Goal: Information Seeking & Learning: Learn about a topic

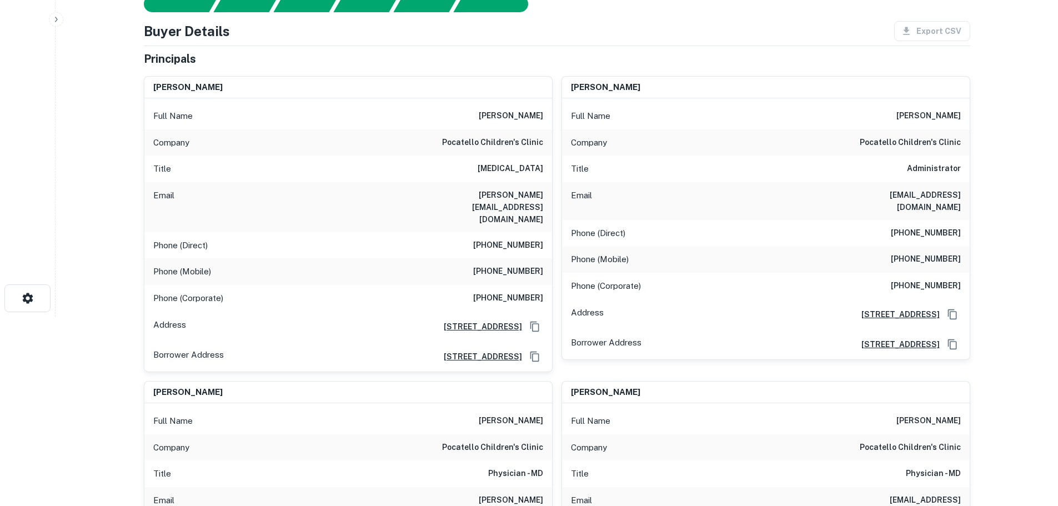
scroll to position [12, 0]
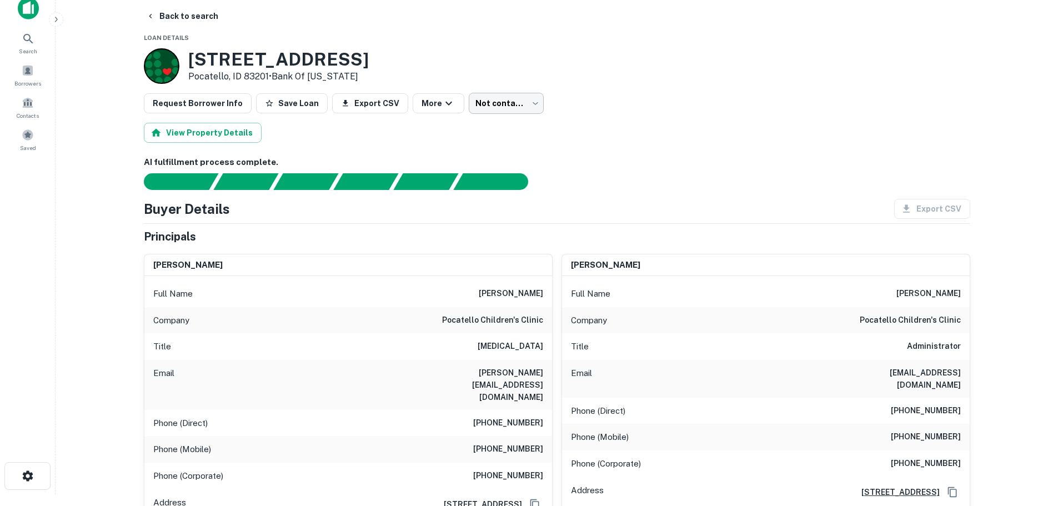
click at [522, 108] on body "Search Borrowers Contacts Saved Back to search Loan Details 1151 Hospital Way P…" at bounding box center [529, 241] width 1058 height 506
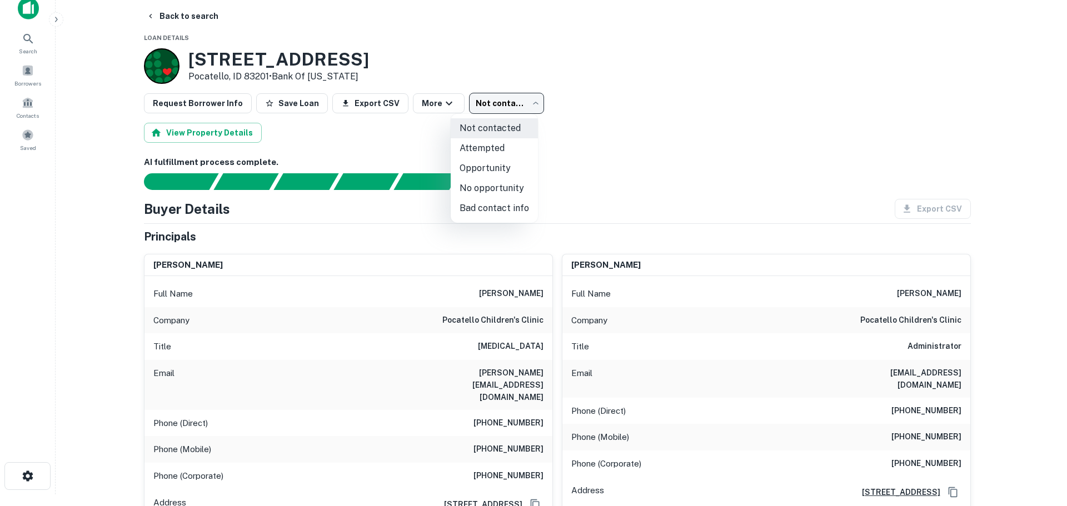
click at [634, 119] on div at bounding box center [533, 253] width 1067 height 506
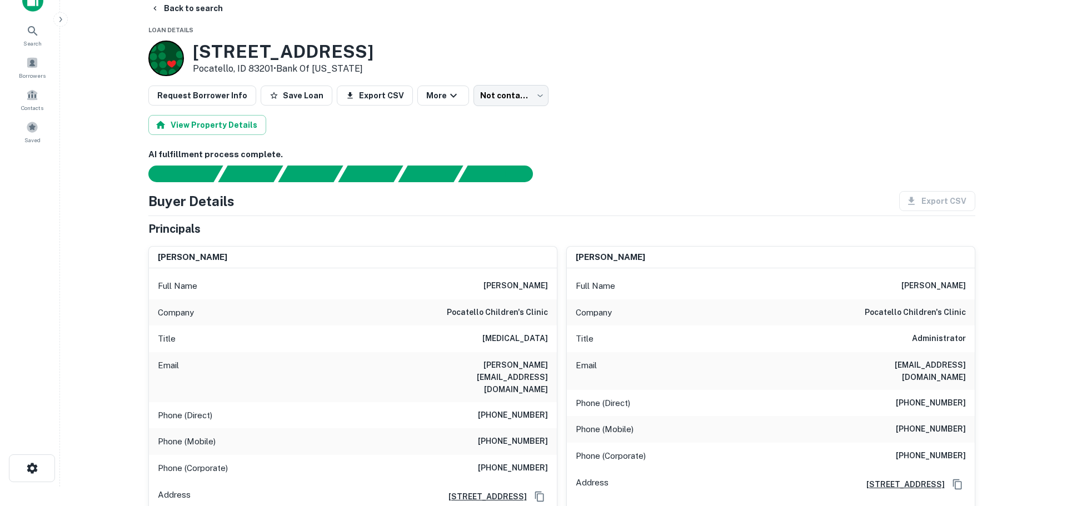
scroll to position [0, 0]
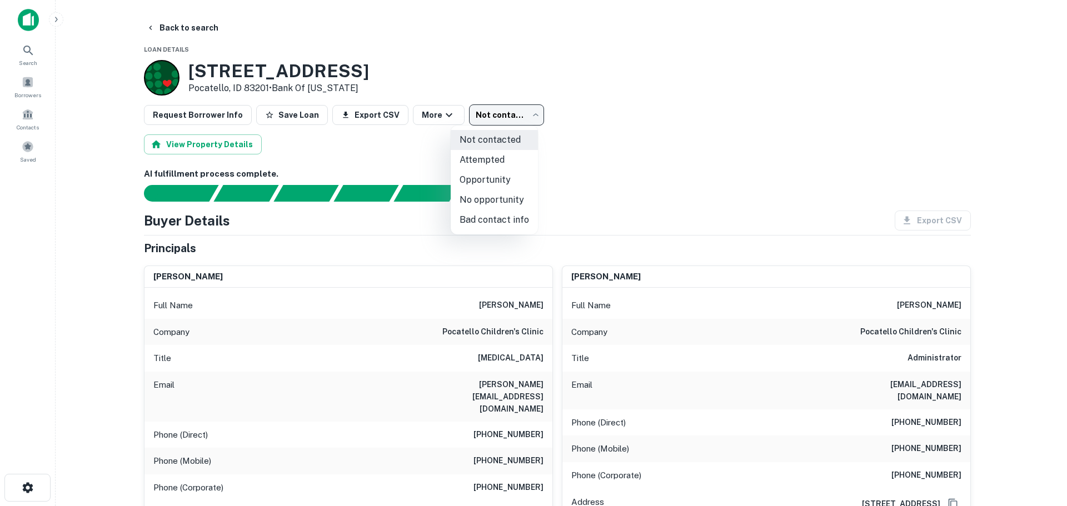
click at [517, 112] on body "Search Borrowers Contacts Saved Back to search Loan Details 1151 Hospital Way P…" at bounding box center [533, 253] width 1067 height 506
click at [486, 156] on li "Attempted" at bounding box center [494, 160] width 87 height 20
type input "*********"
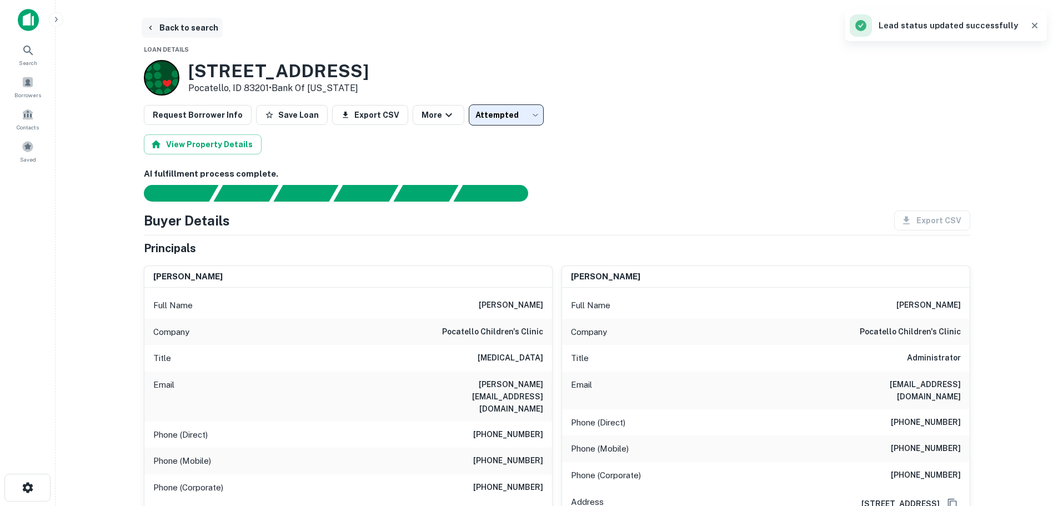
click at [179, 24] on button "Back to search" at bounding box center [182, 28] width 81 height 20
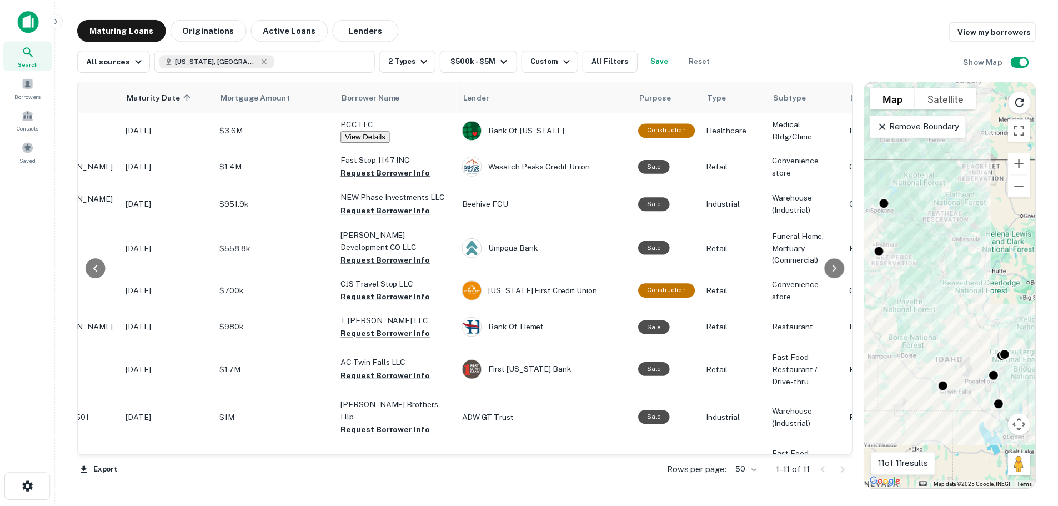
scroll to position [0, 103]
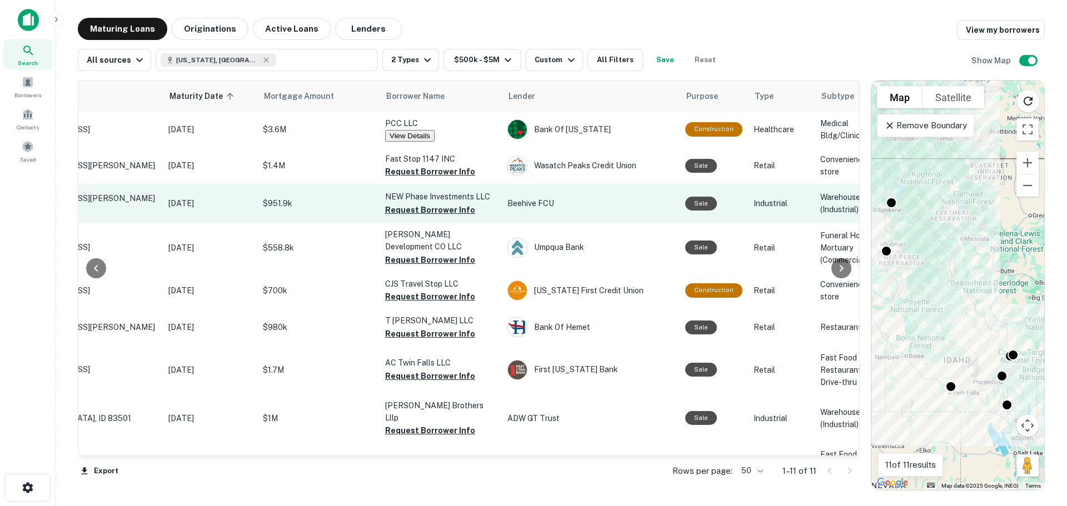
click at [413, 198] on p "NEW Phase Investments LLC" at bounding box center [440, 197] width 111 height 12
click at [119, 201] on p "2281 W Heyrend Way Idaho Falls, ID 83402" at bounding box center [85, 203] width 144 height 20
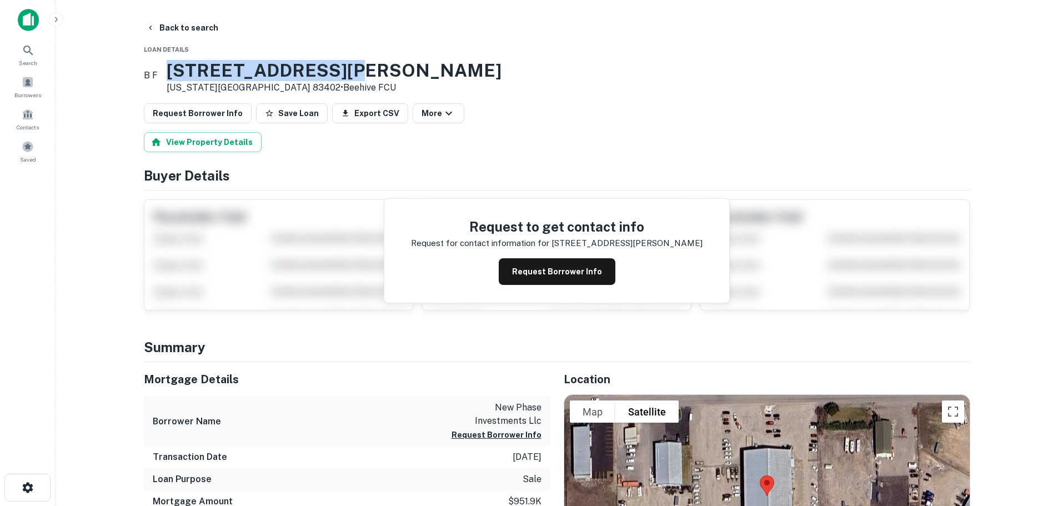
drag, startPoint x: 193, startPoint y: 67, endPoint x: 366, endPoint y: 74, distance: 172.9
click at [366, 74] on h3 "[STREET_ADDRESS][PERSON_NAME]" at bounding box center [334, 70] width 335 height 21
copy h3 "[STREET_ADDRESS][PERSON_NAME]"
click at [538, 281] on button "Request Borrower Info" at bounding box center [557, 271] width 117 height 27
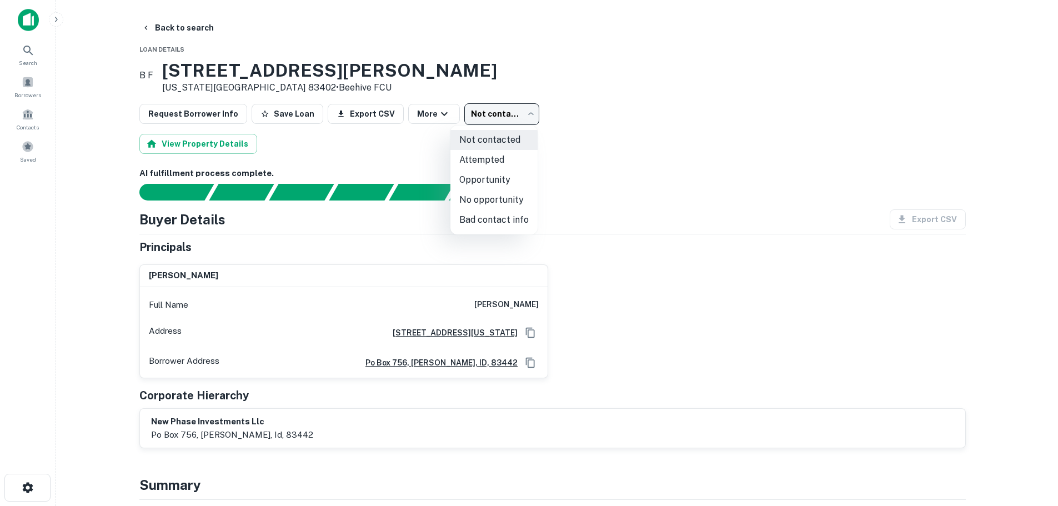
click at [514, 107] on body "Search Borrowers Contacts Saved Back to search Loan Details B F 2281 W Heyrend …" at bounding box center [529, 253] width 1058 height 506
click at [496, 203] on li "No opportunity" at bounding box center [494, 200] width 87 height 20
type input "**********"
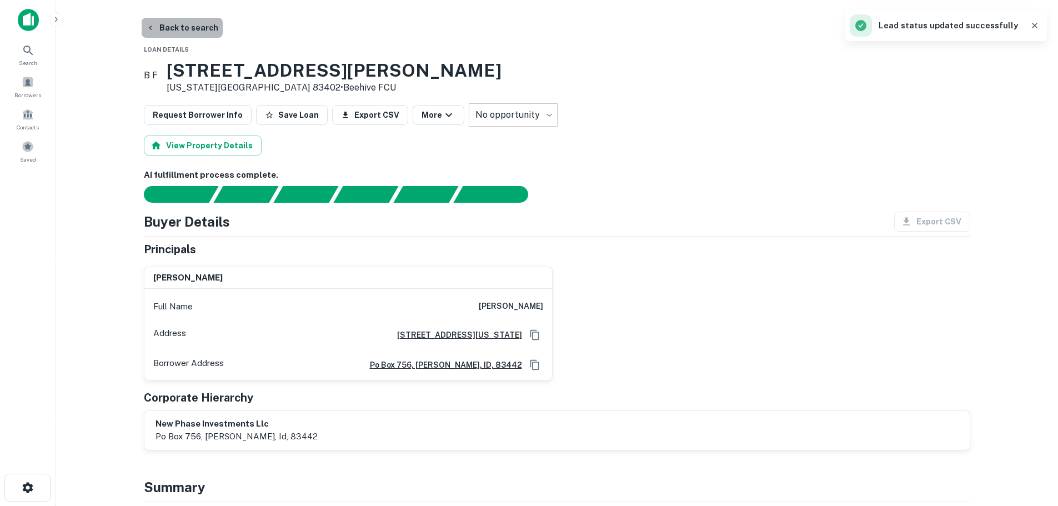
click at [189, 24] on button "Back to search" at bounding box center [182, 28] width 81 height 20
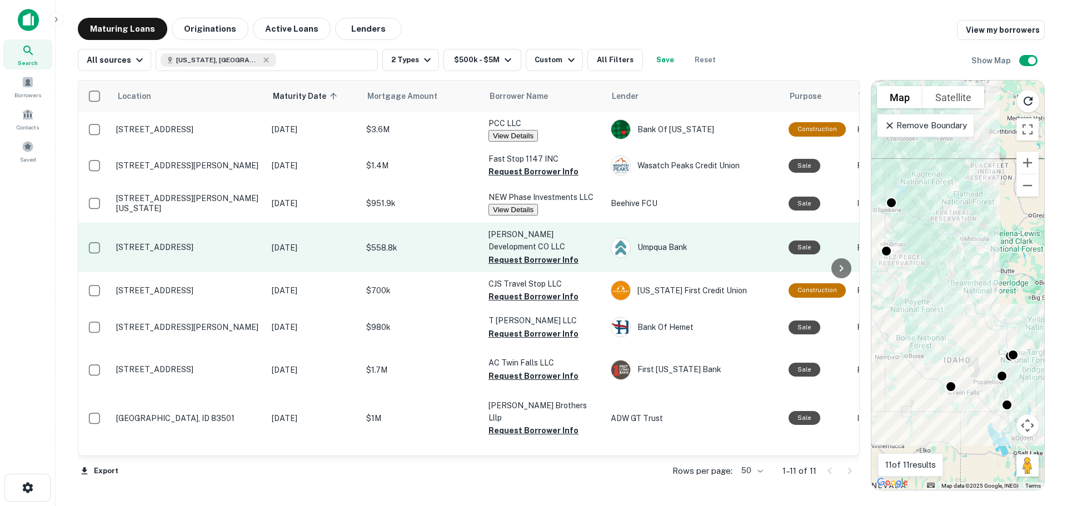
click at [209, 243] on p "2466 Addison Ave E Twin Falls, ID 83301" at bounding box center [188, 247] width 144 height 10
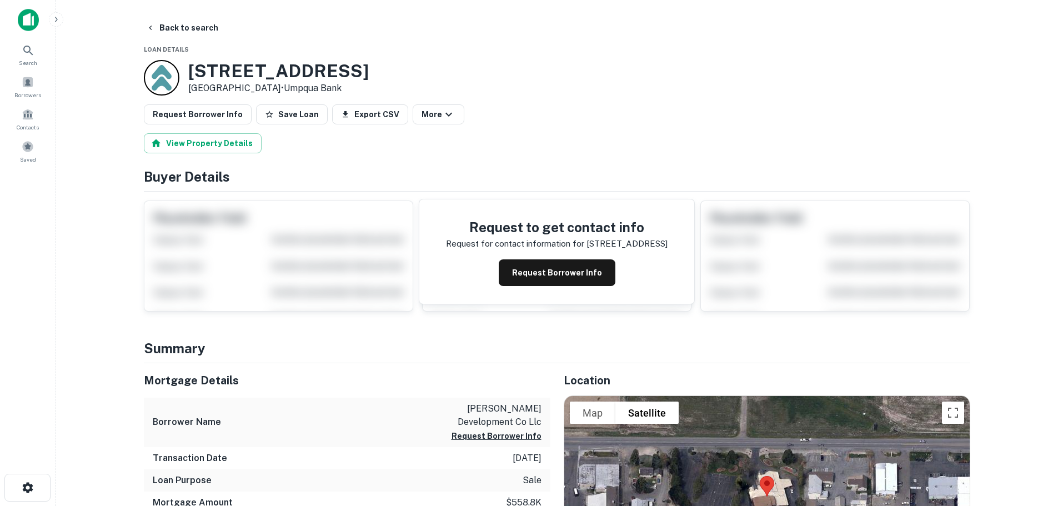
drag, startPoint x: 187, startPoint y: 72, endPoint x: 364, endPoint y: 66, distance: 176.8
click at [364, 66] on div "2466 Addison Ave E Twin Falls, ID 83301 • Umpqua Bank" at bounding box center [557, 78] width 827 height 36
copy h3 "2466 Addison Ave E"
click at [387, 387] on h5 "Mortgage Details" at bounding box center [347, 380] width 407 height 17
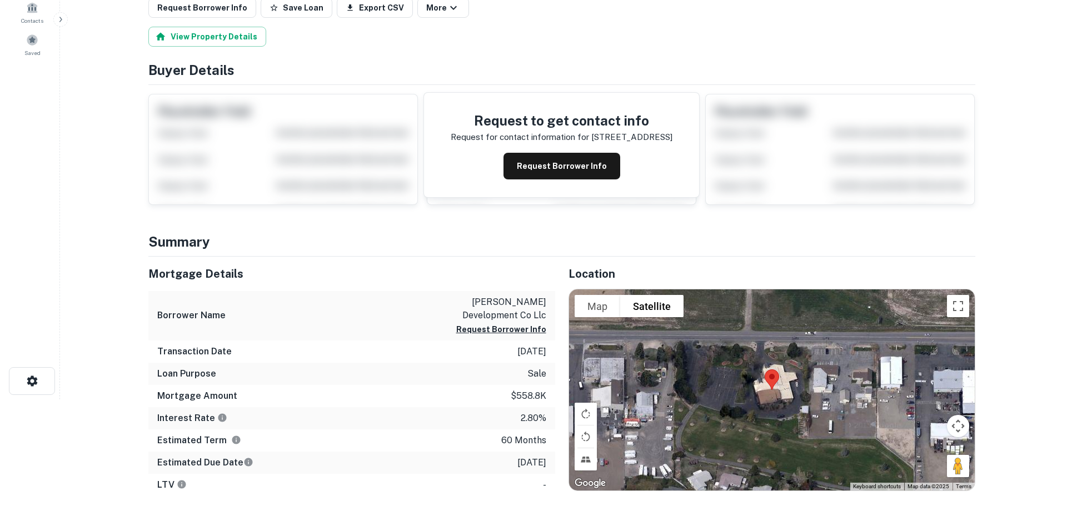
scroll to position [111, 0]
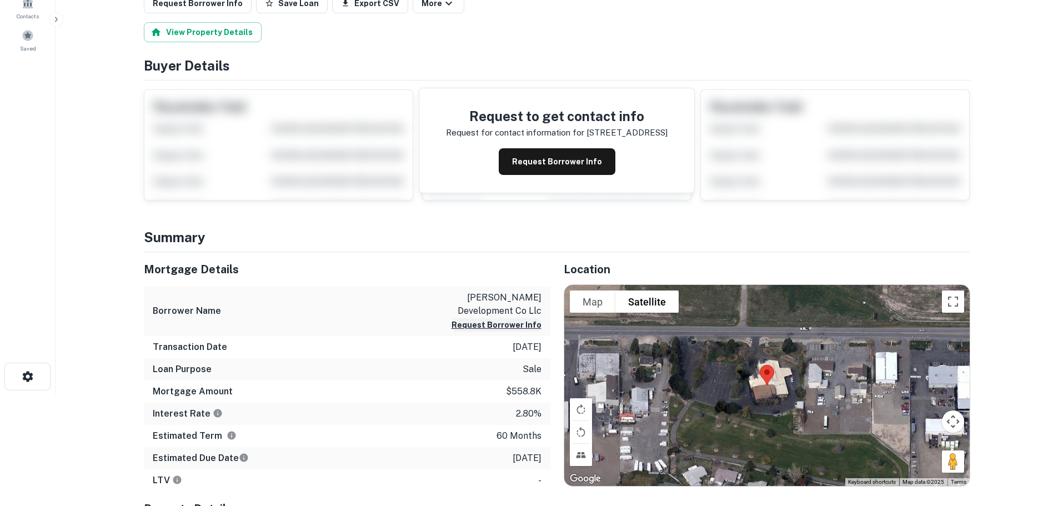
click at [469, 326] on button "Request Borrower Info" at bounding box center [497, 324] width 90 height 13
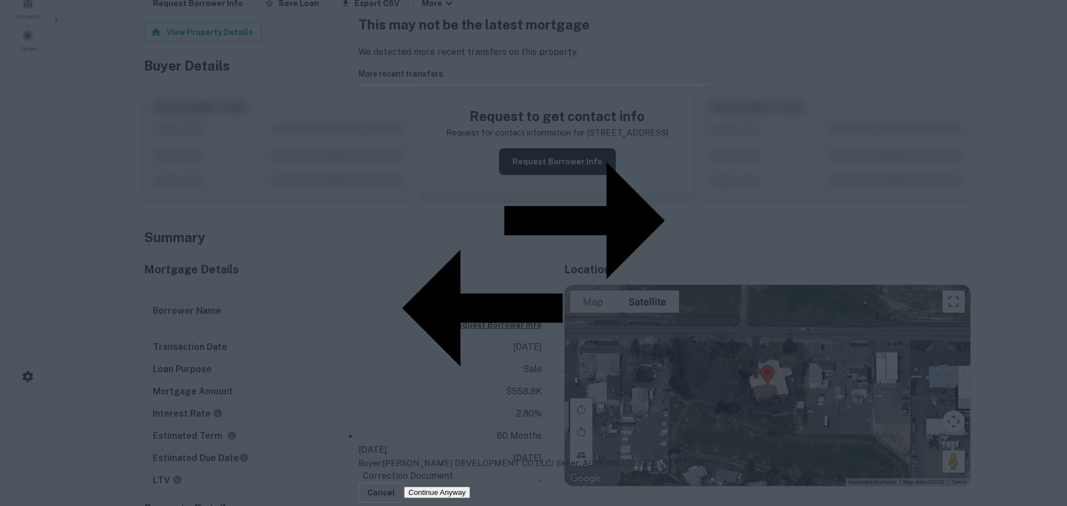
click at [427, 457] on p "Buyer: MCMILLEN DEVELOPMENT CO LLC / Seller: ALDERWOODS IDAHO INC" at bounding box center [533, 463] width 350 height 13
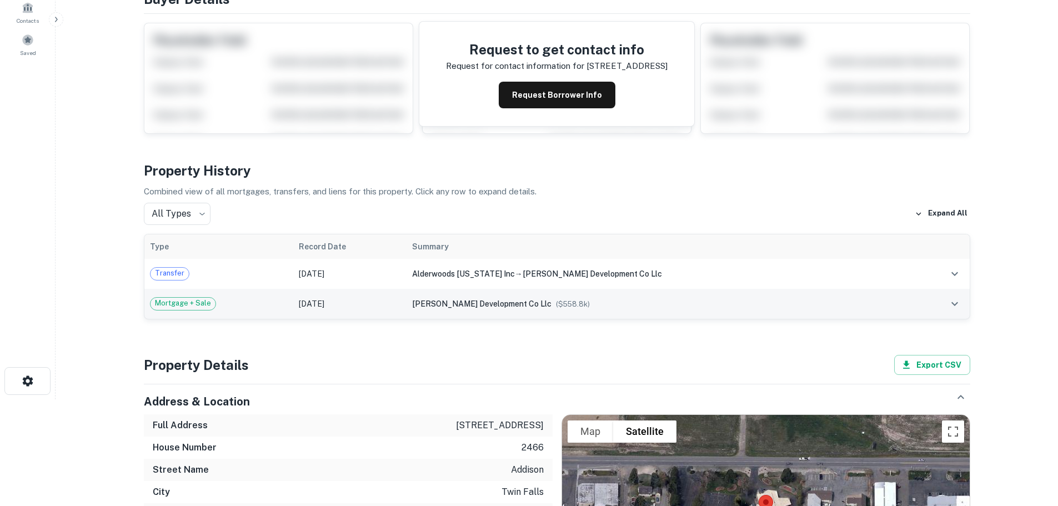
scroll to position [111, 0]
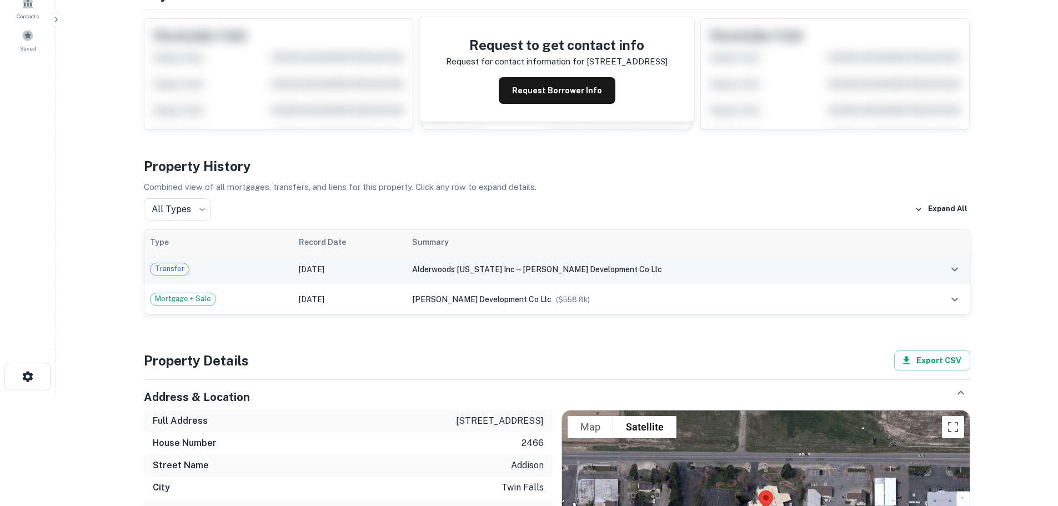
click at [952, 270] on icon "expand row" at bounding box center [954, 269] width 13 height 13
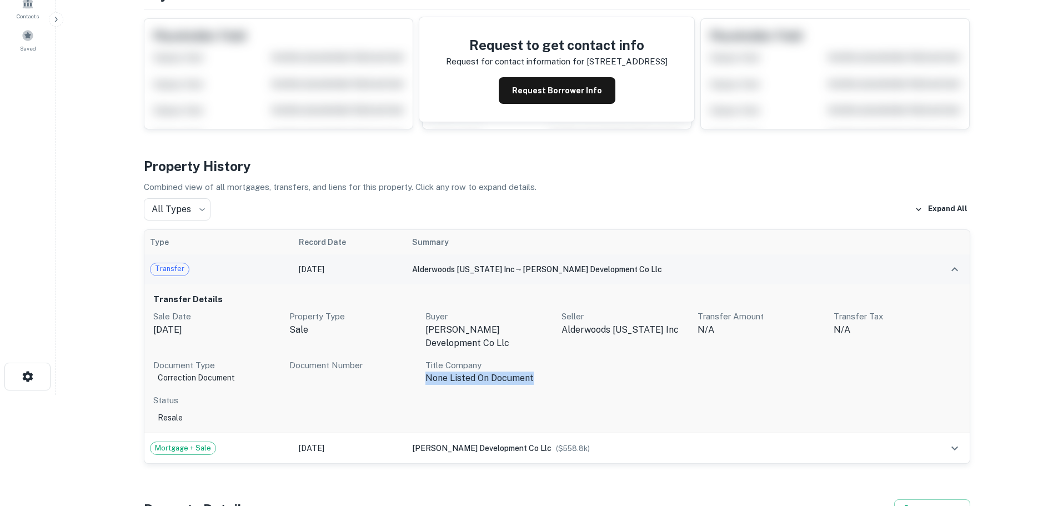
drag, startPoint x: 424, startPoint y: 363, endPoint x: 550, endPoint y: 361, distance: 125.6
click at [550, 361] on div "Sale Date Feb 06, 2024 Property Type sale Buyer mcmillen development co llc Sel…" at bounding box center [557, 347] width 808 height 75
click at [579, 363] on div "Sale Date Feb 06, 2024 Property Type sale Buyer mcmillen development co llc Sel…" at bounding box center [557, 347] width 808 height 75
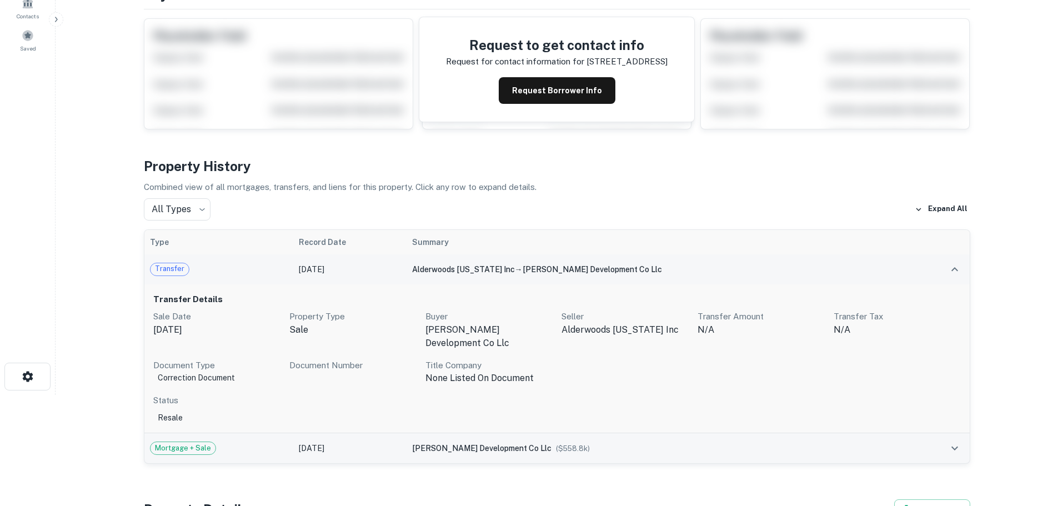
click at [954, 446] on icon "expand row" at bounding box center [955, 448] width 7 height 4
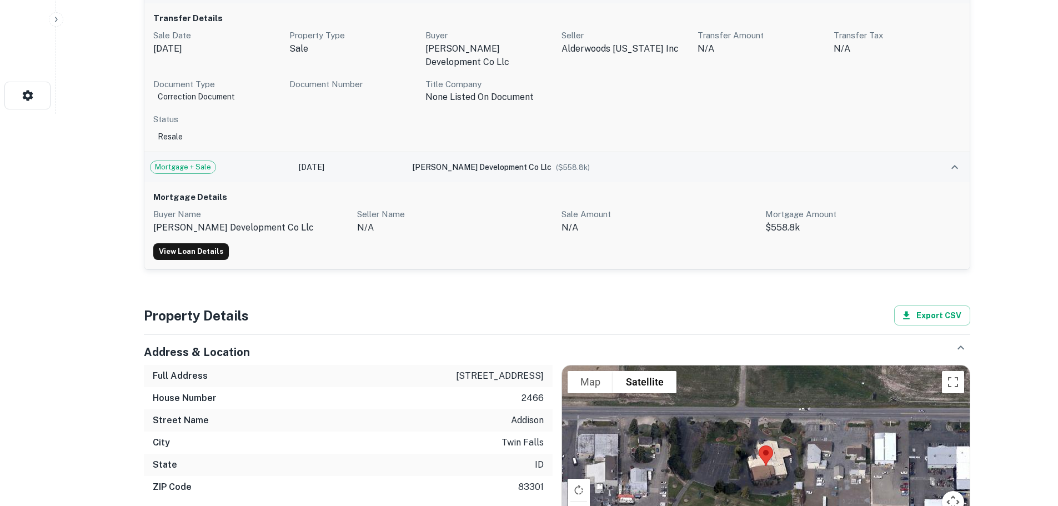
scroll to position [500, 0]
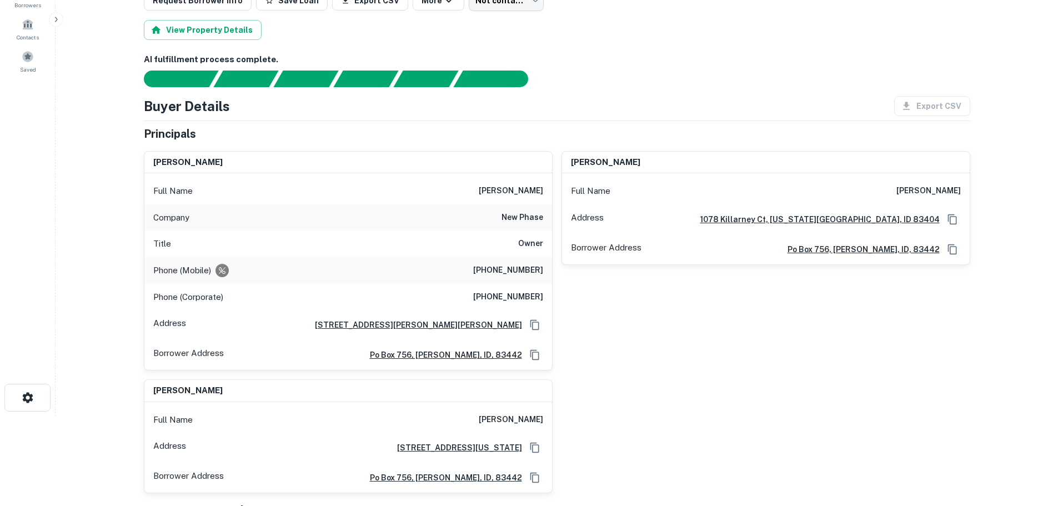
scroll to position [111, 0]
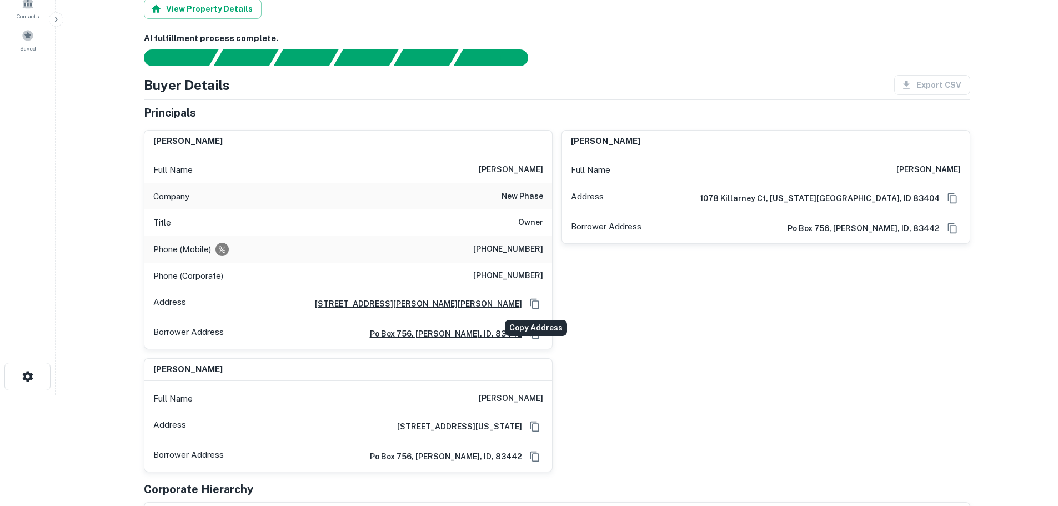
click at [536, 308] on icon "Copy Address" at bounding box center [534, 304] width 9 height 10
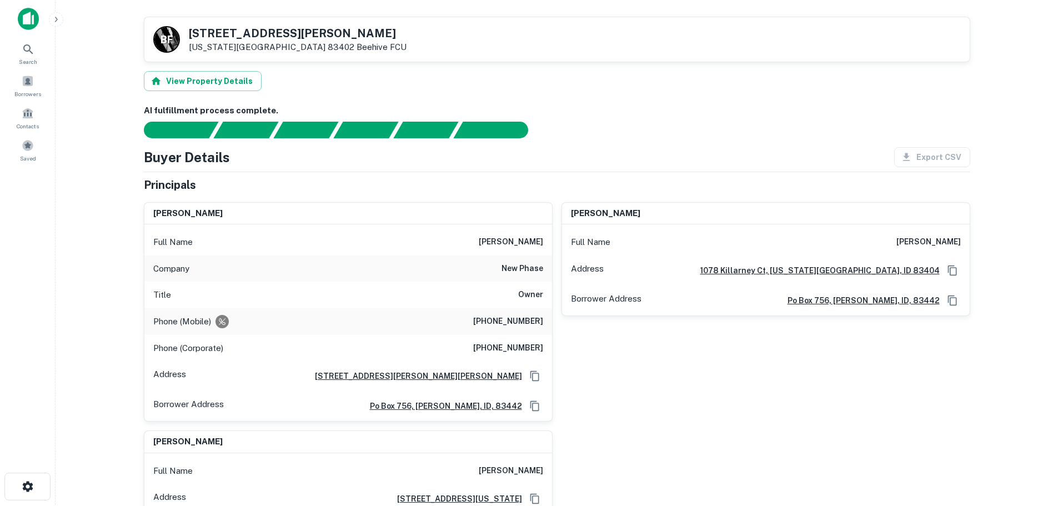
scroll to position [0, 0]
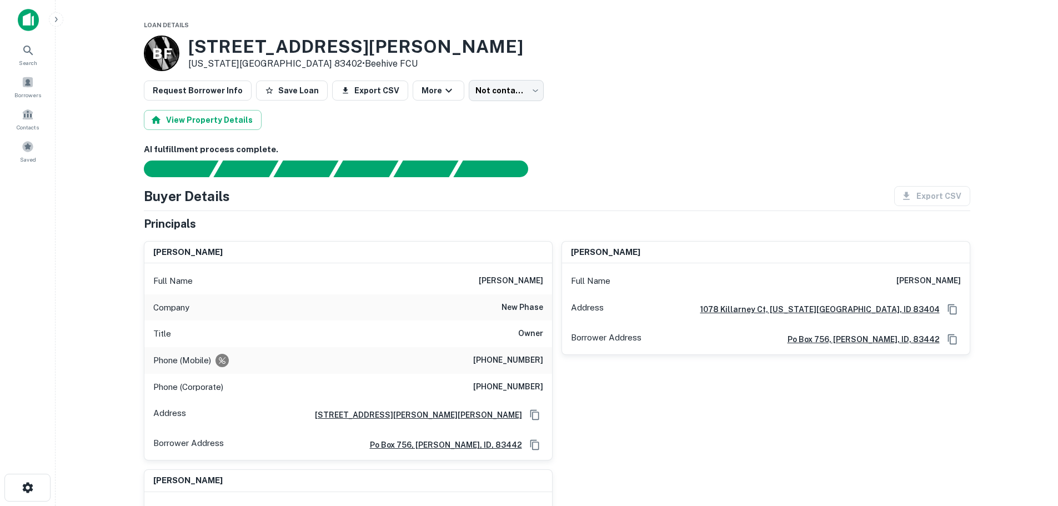
click at [446, 416] on h6 "[STREET_ADDRESS][PERSON_NAME][PERSON_NAME]" at bounding box center [414, 415] width 216 height 12
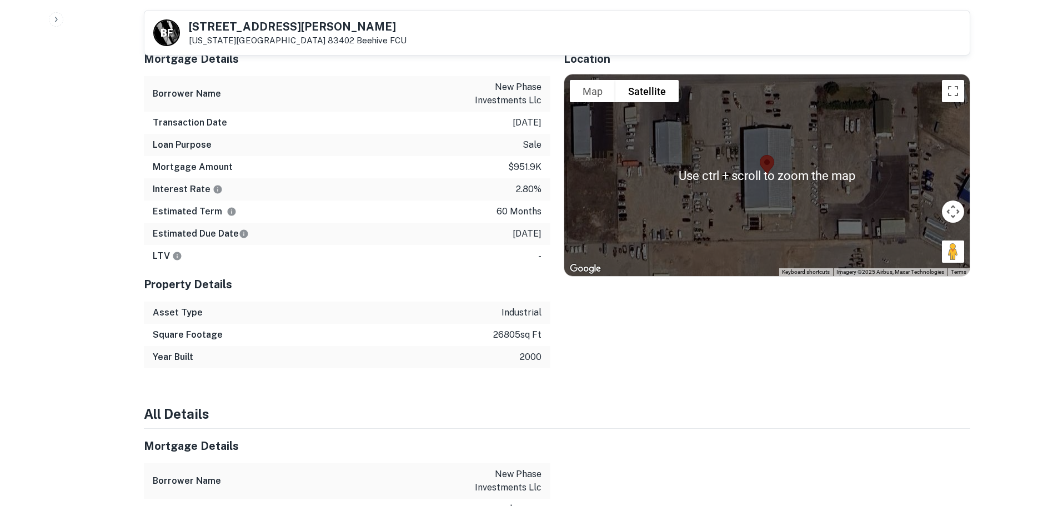
scroll to position [556, 0]
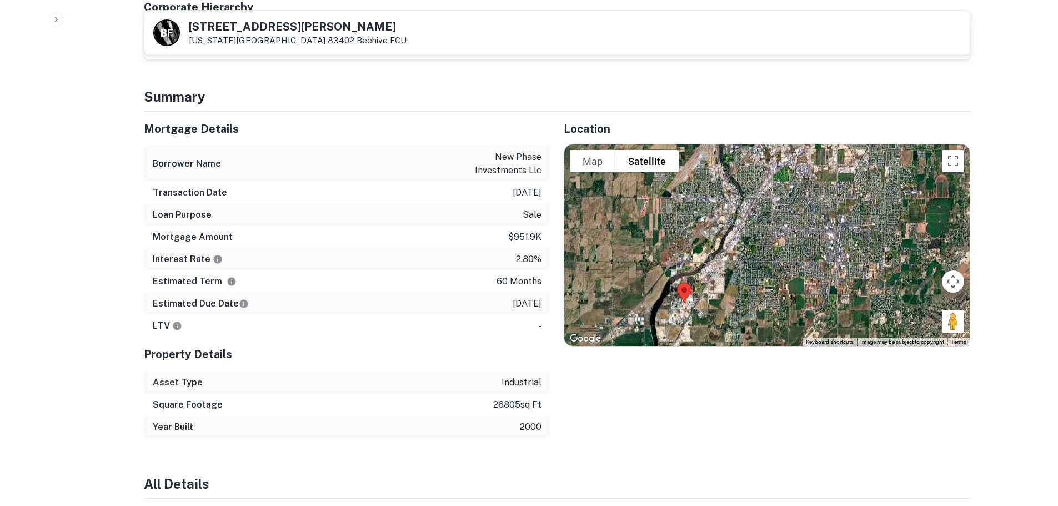
drag, startPoint x: 806, startPoint y: 304, endPoint x: 704, endPoint y: 305, distance: 102.2
click at [704, 305] on div at bounding box center [767, 244] width 406 height 201
